Goal: Transaction & Acquisition: Book appointment/travel/reservation

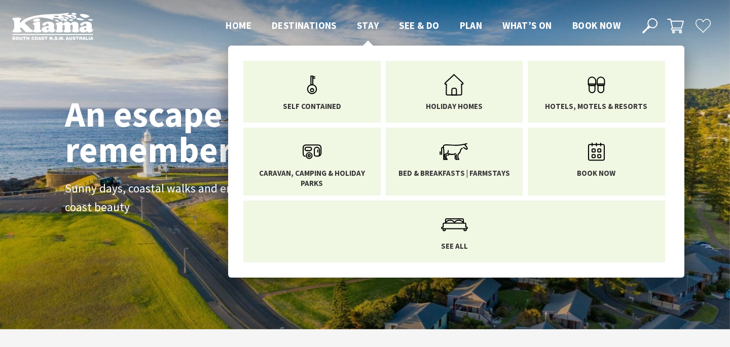
click at [366, 25] on span "Stay" at bounding box center [368, 25] width 22 height 12
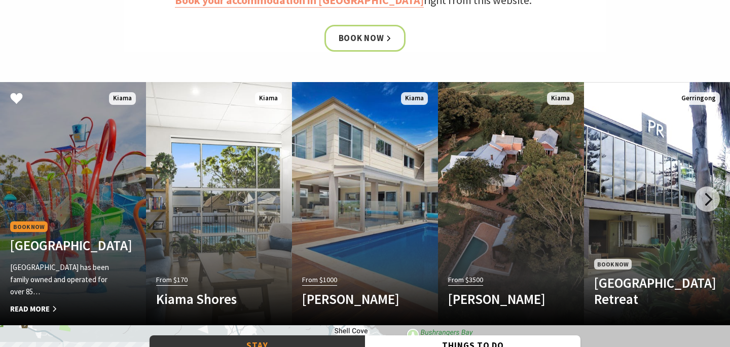
scroll to position [535, 0]
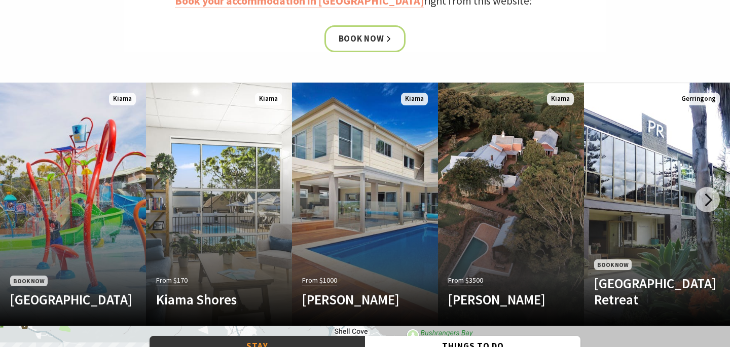
drag, startPoint x: 308, startPoint y: 158, endPoint x: 427, endPoint y: 0, distance: 198.2
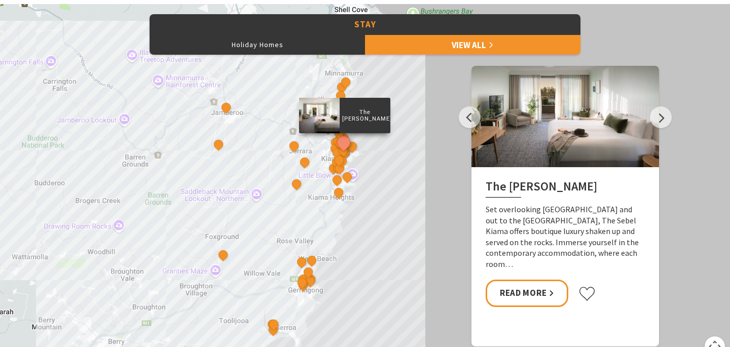
scroll to position [486, 0]
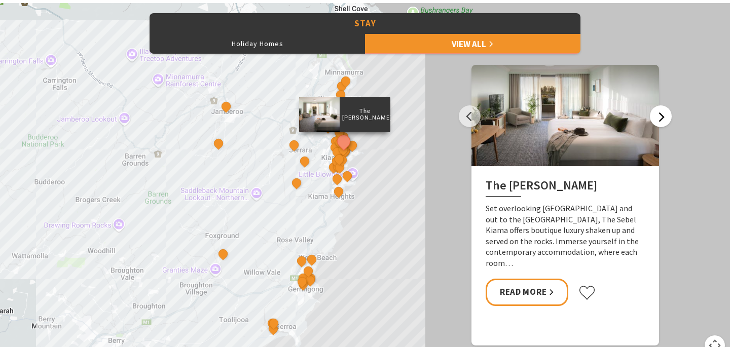
click at [654, 117] on button "Next" at bounding box center [661, 116] width 22 height 22
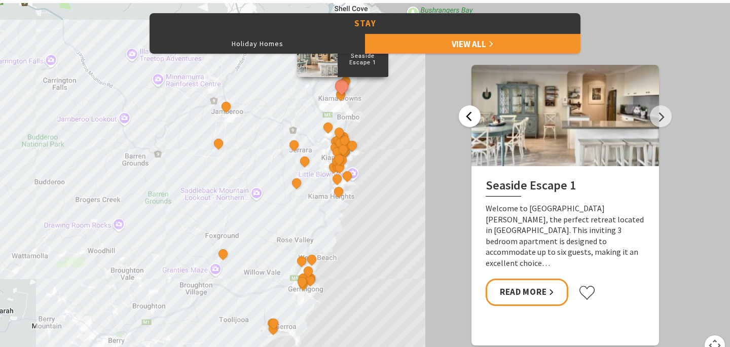
click at [470, 115] on button "Previous" at bounding box center [470, 116] width 22 height 22
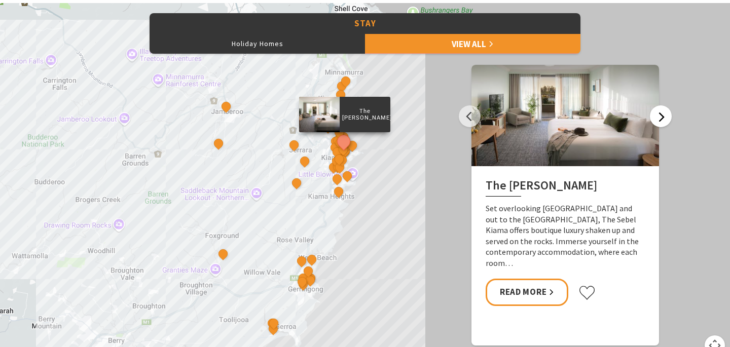
click at [656, 120] on button "Next" at bounding box center [661, 116] width 22 height 22
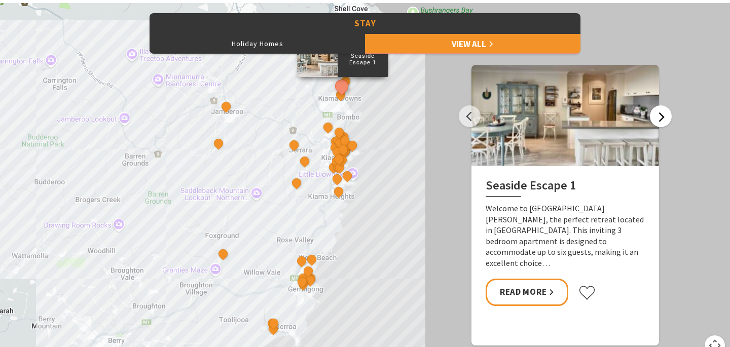
click at [656, 120] on button "Next" at bounding box center [661, 116] width 22 height 22
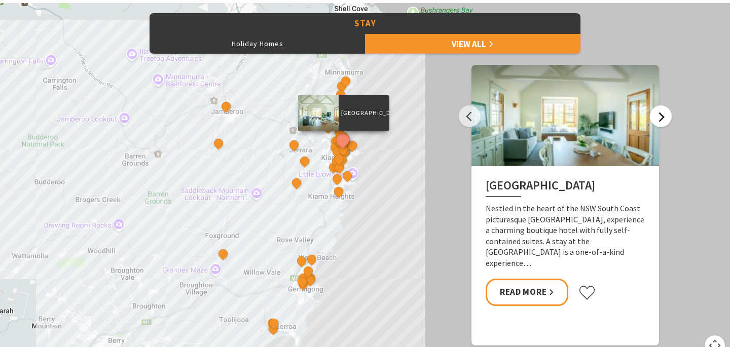
click at [663, 109] on button "Next" at bounding box center [661, 116] width 22 height 22
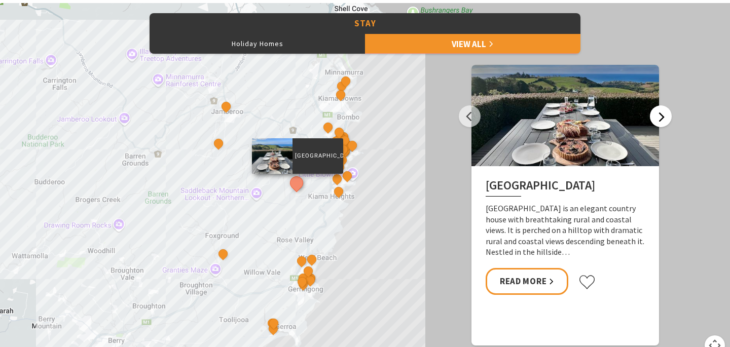
click at [663, 109] on button "Next" at bounding box center [661, 116] width 22 height 22
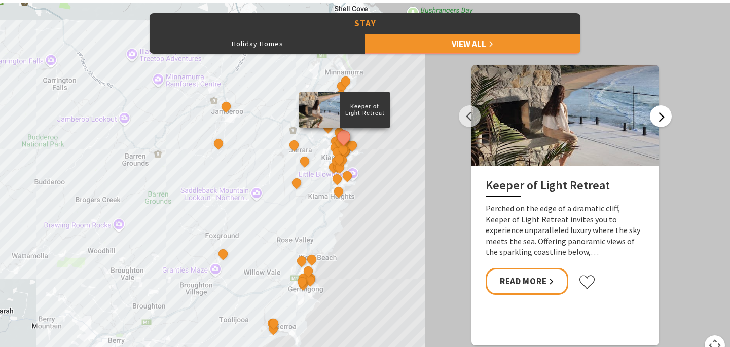
click at [663, 109] on button "Next" at bounding box center [661, 116] width 22 height 22
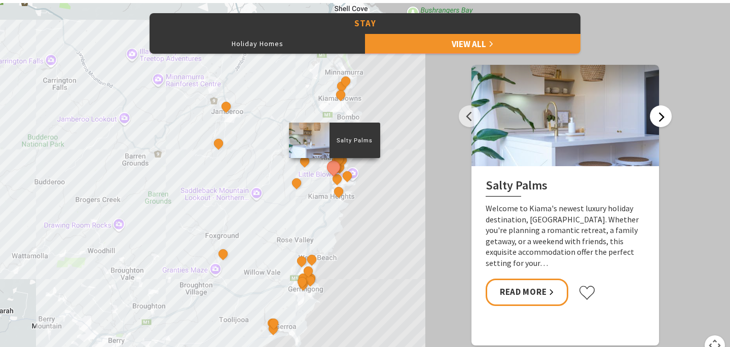
click at [663, 120] on button "Next" at bounding box center [661, 116] width 22 height 22
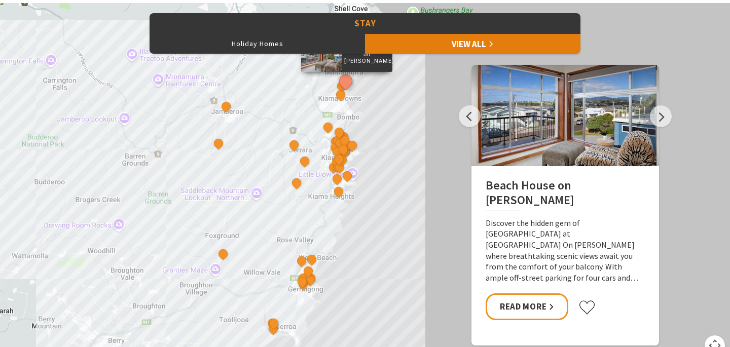
click at [477, 37] on link "View All" at bounding box center [472, 43] width 215 height 20
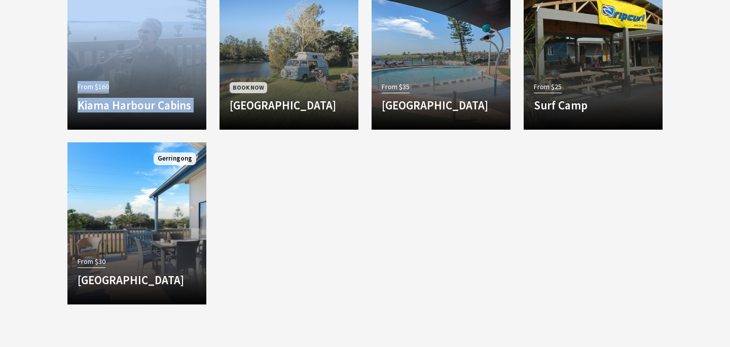
scroll to position [825, 0]
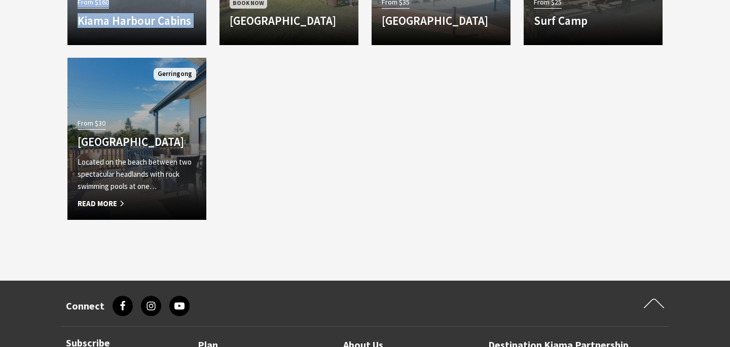
click at [116, 135] on h4 "[GEOGRAPHIC_DATA]" at bounding box center [137, 142] width 119 height 14
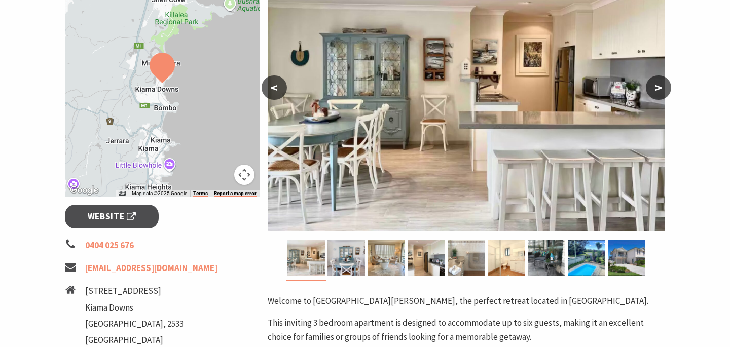
scroll to position [219, 0]
click at [118, 211] on span "Website" at bounding box center [112, 216] width 49 height 14
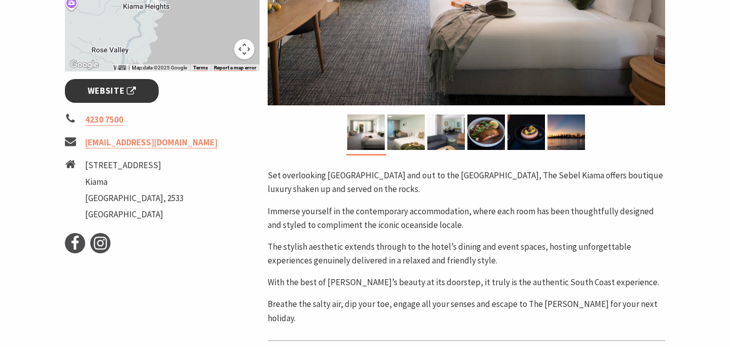
scroll to position [345, 0]
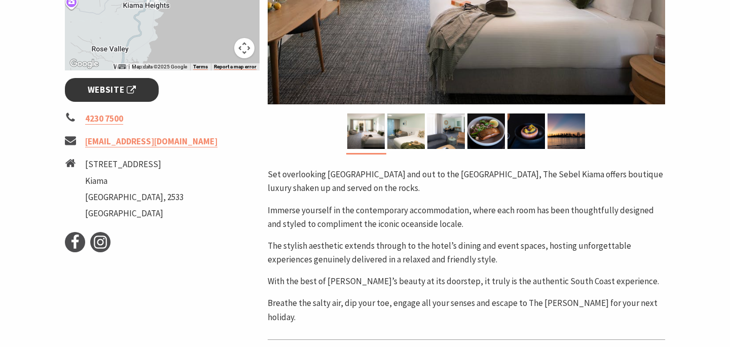
click at [139, 91] on link "Website" at bounding box center [112, 90] width 94 height 24
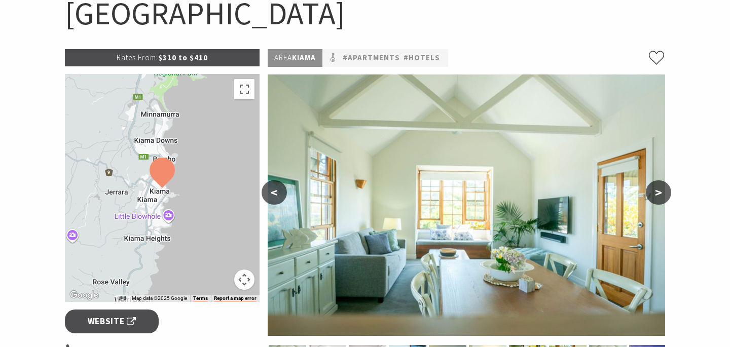
scroll to position [118, 0]
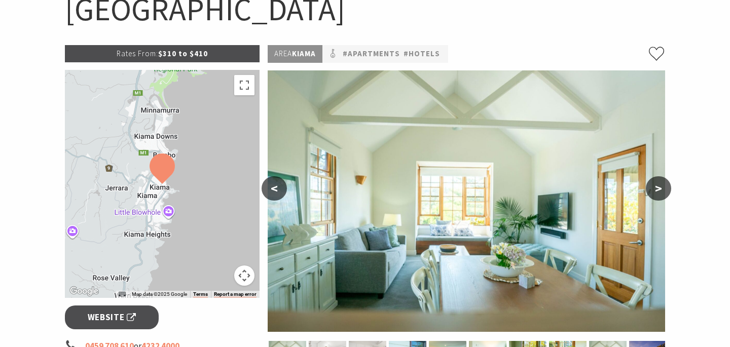
click at [662, 190] on button ">" at bounding box center [657, 188] width 25 height 24
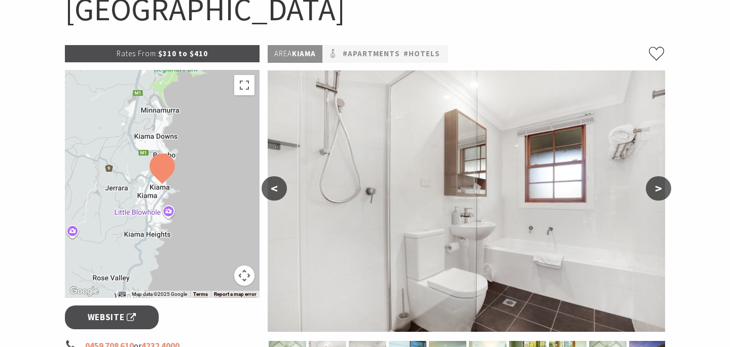
click at [662, 189] on button ">" at bounding box center [657, 188] width 25 height 24
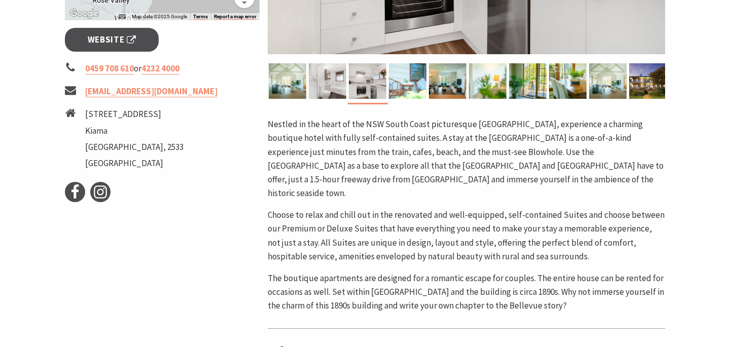
scroll to position [361, 0]
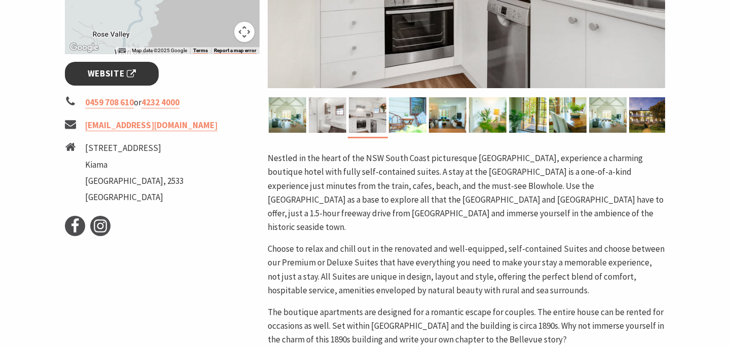
click at [123, 81] on link "Website" at bounding box center [112, 74] width 94 height 24
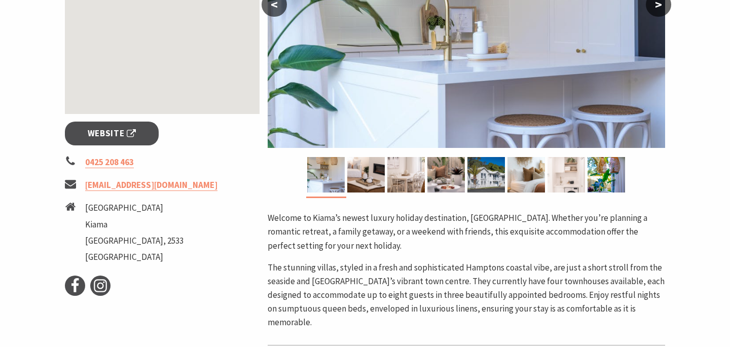
scroll to position [290, 0]
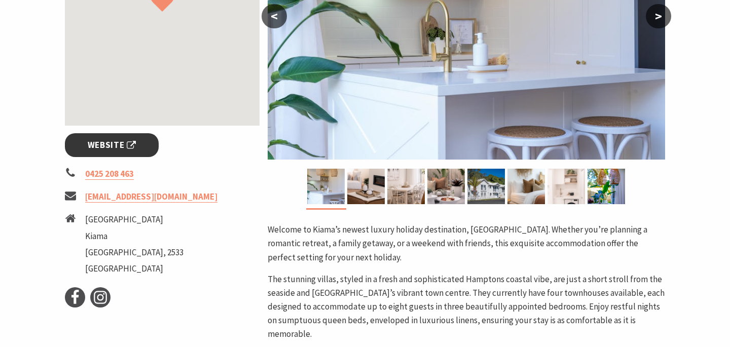
click at [98, 152] on link "Website" at bounding box center [112, 145] width 94 height 24
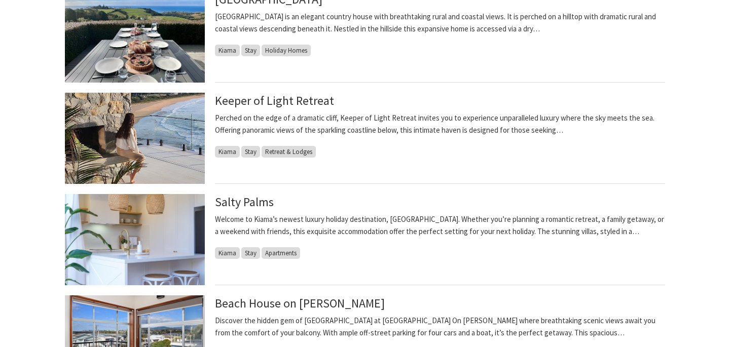
scroll to position [565, 0]
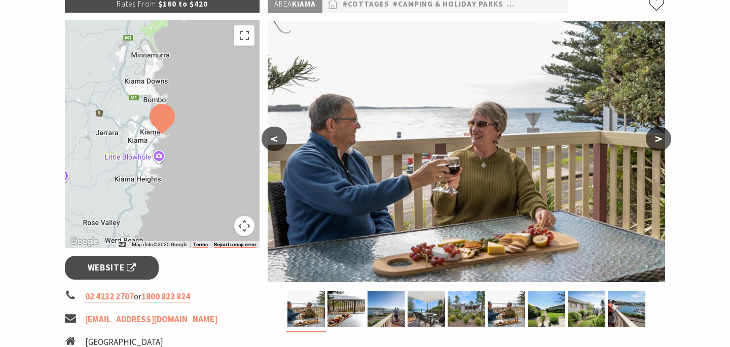
scroll to position [126, 0]
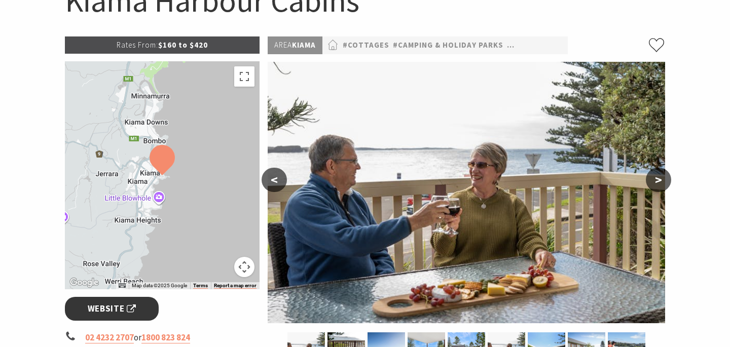
click at [105, 317] on link "Website" at bounding box center [112, 309] width 94 height 24
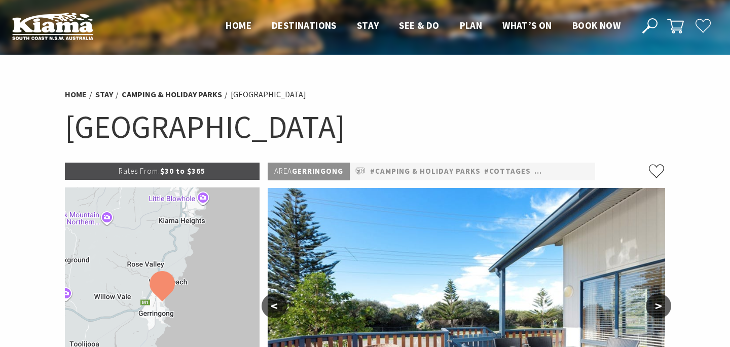
scroll to position [227, 0]
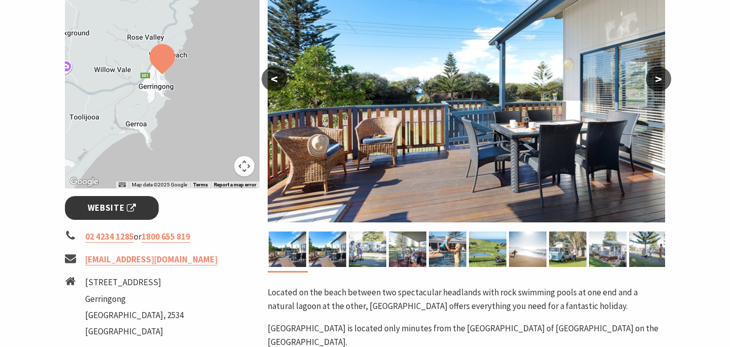
click at [99, 211] on span "Website" at bounding box center [112, 208] width 49 height 14
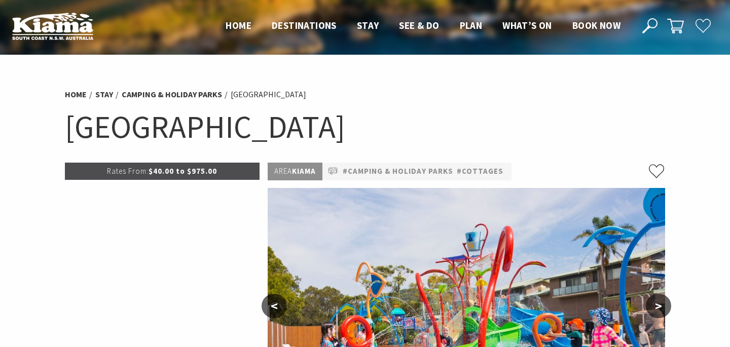
select select "3"
select select "2"
select select "3"
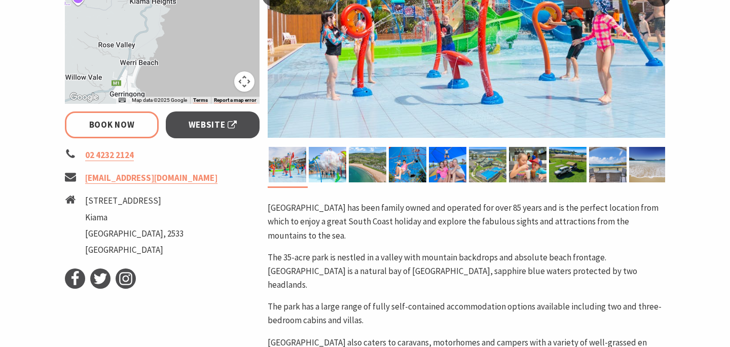
scroll to position [313, 0]
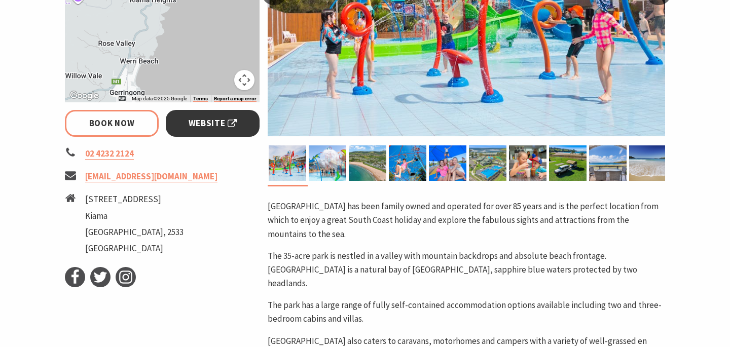
click at [208, 119] on span "Website" at bounding box center [212, 124] width 49 height 14
